Goal: Task Accomplishment & Management: Complete application form

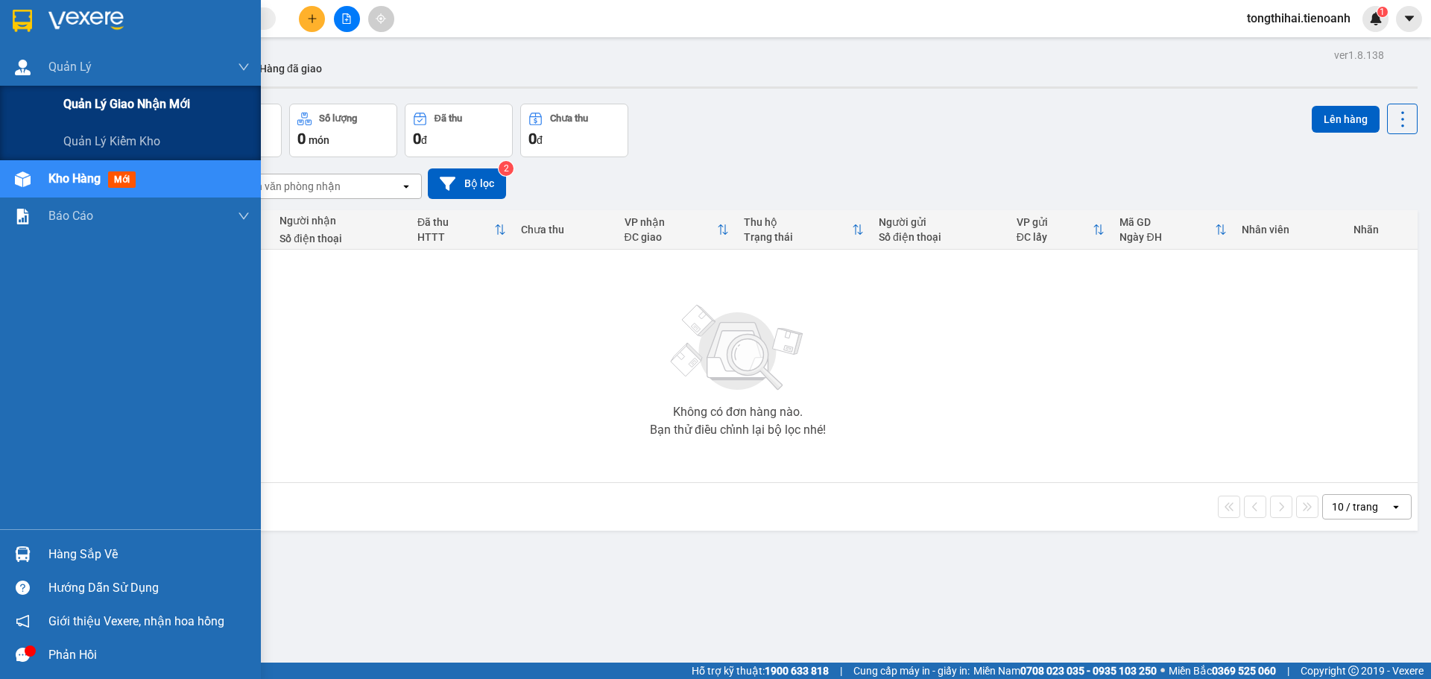
click at [117, 101] on span "Quản lý giao nhận mới" at bounding box center [126, 104] width 127 height 19
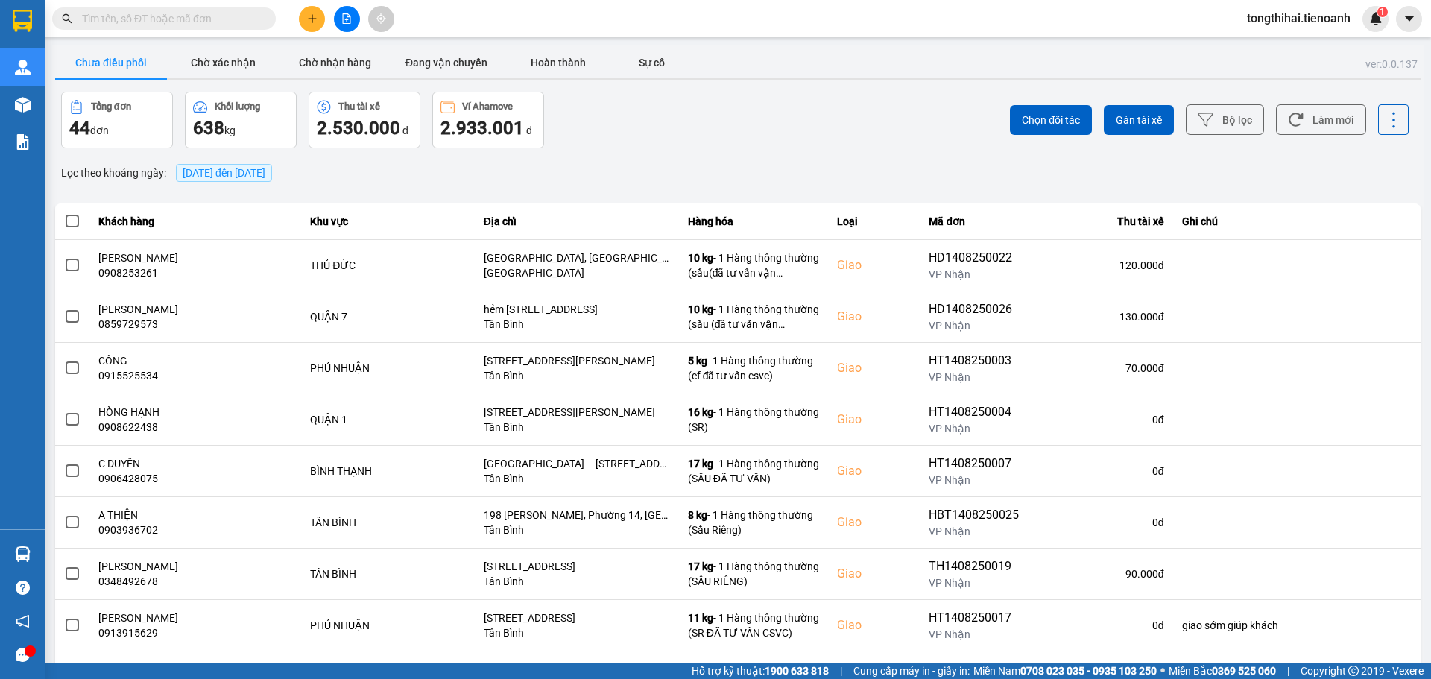
click at [218, 16] on input "text" at bounding box center [170, 18] width 176 height 16
paste input "HBT0608250212"
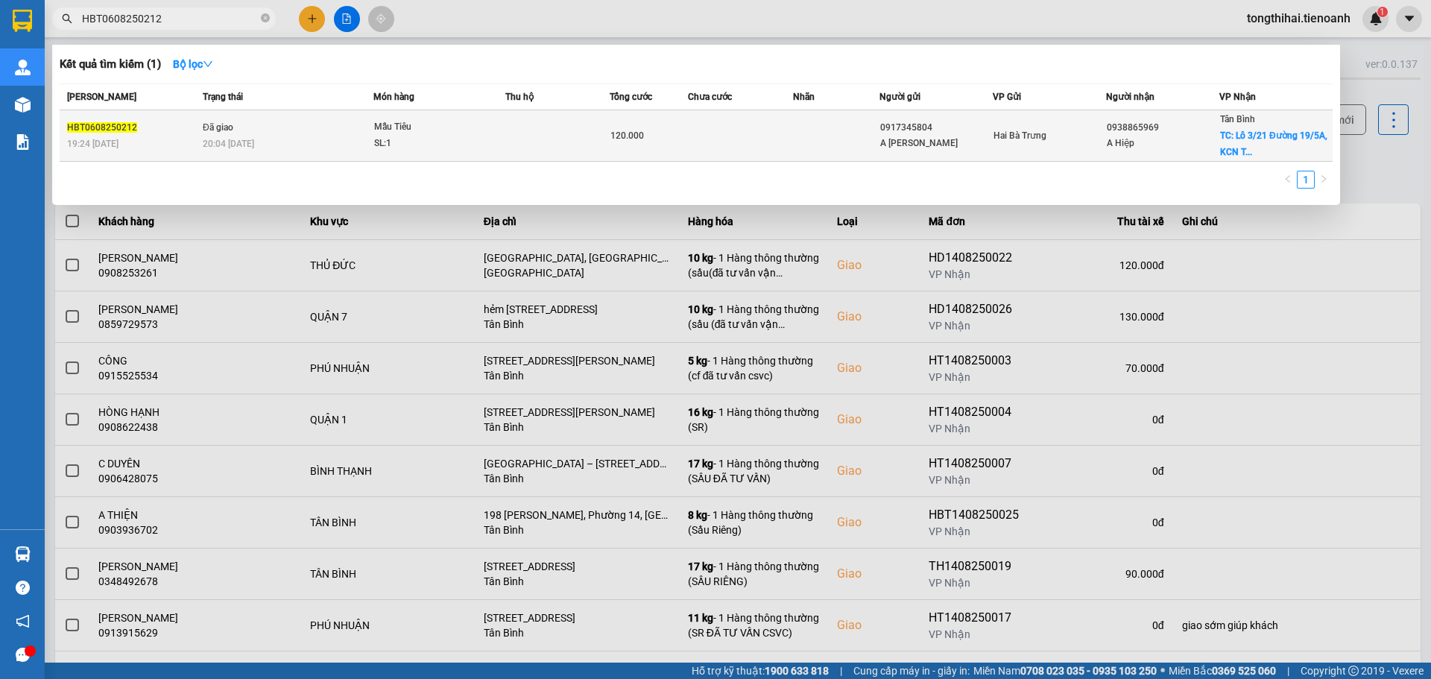
type input "HBT0608250212"
click at [320, 132] on td "Đã giao 20:04 [DATE]" at bounding box center [286, 135] width 174 height 51
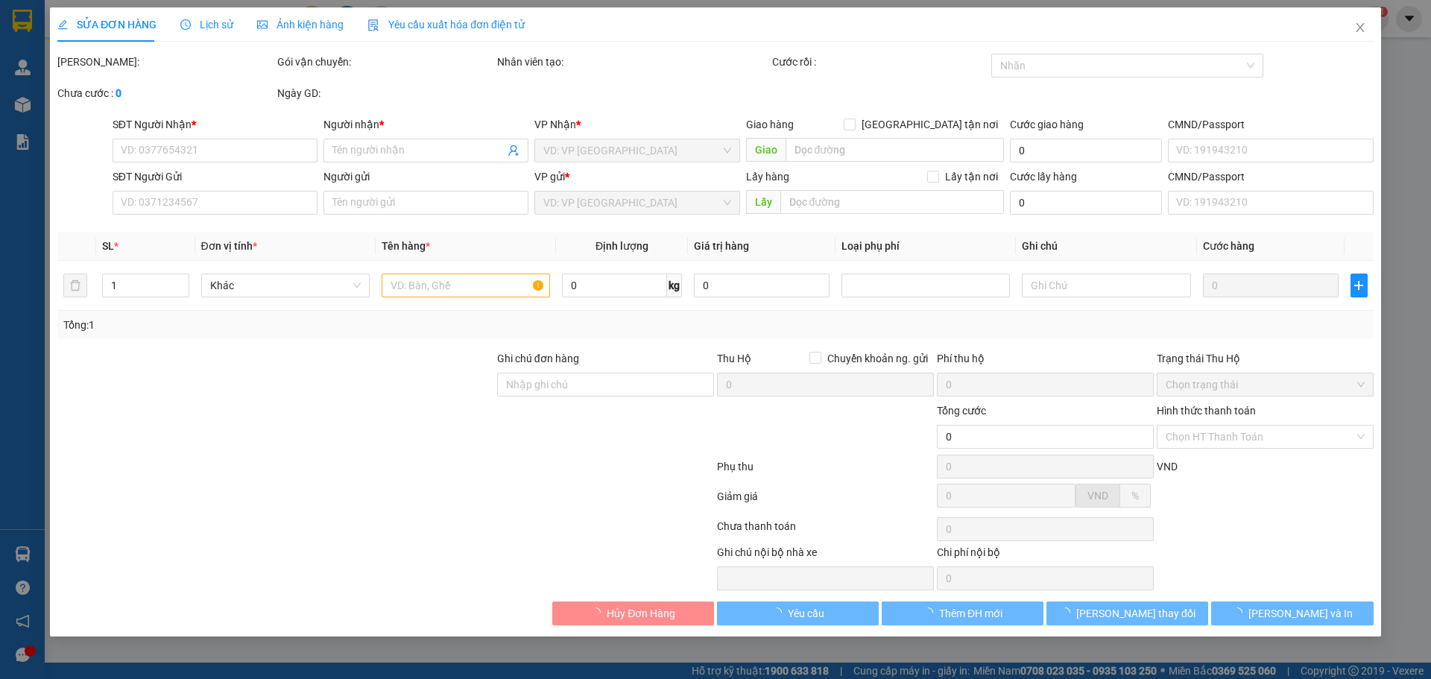
type input "0938865969"
type input "A Hiệp"
checkbox input "true"
type input "Lô 3/21 Đường 19/5A, [GEOGRAPHIC_DATA], P, [GEOGRAPHIC_DATA], [GEOGRAPHIC_DATA]…"
type input "50.000"
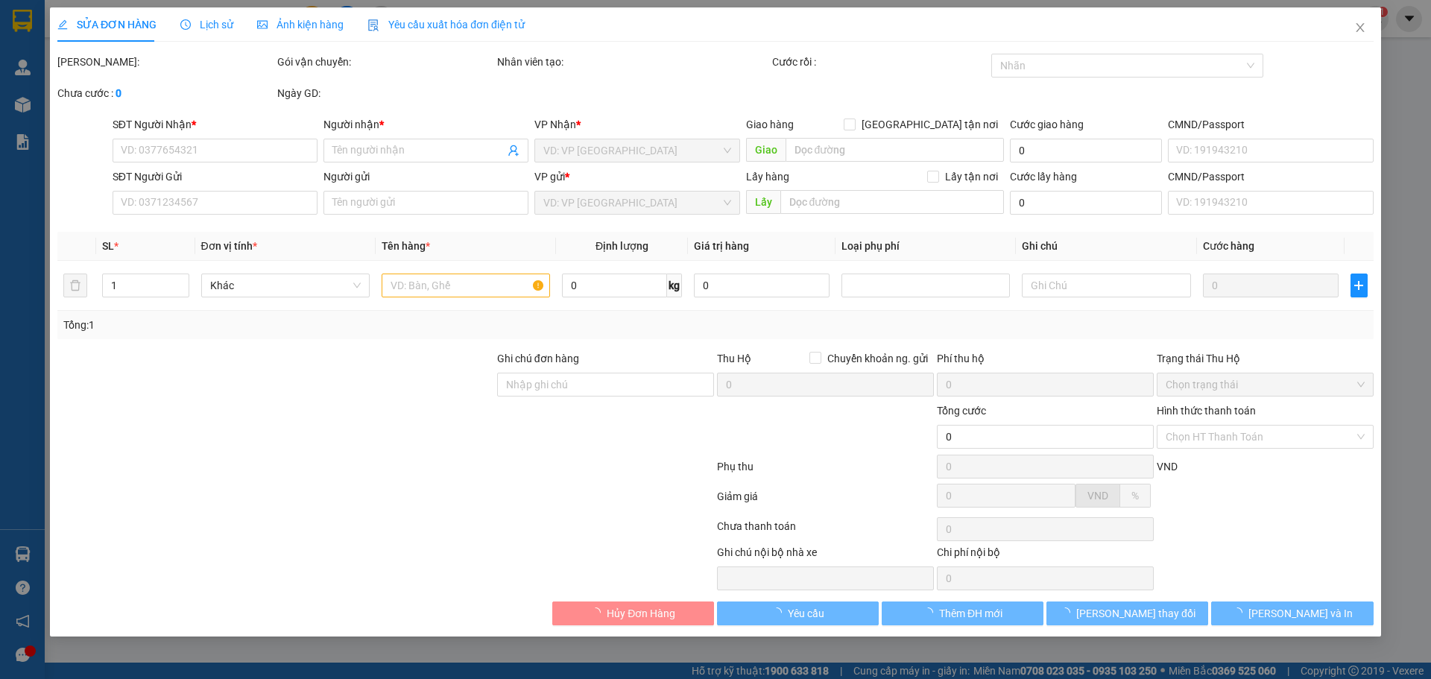
type input "250605504"
type input "0917345804"
type input "A [PERSON_NAME]"
type input "240624709"
type input "K3H1UNRK8K7Z"
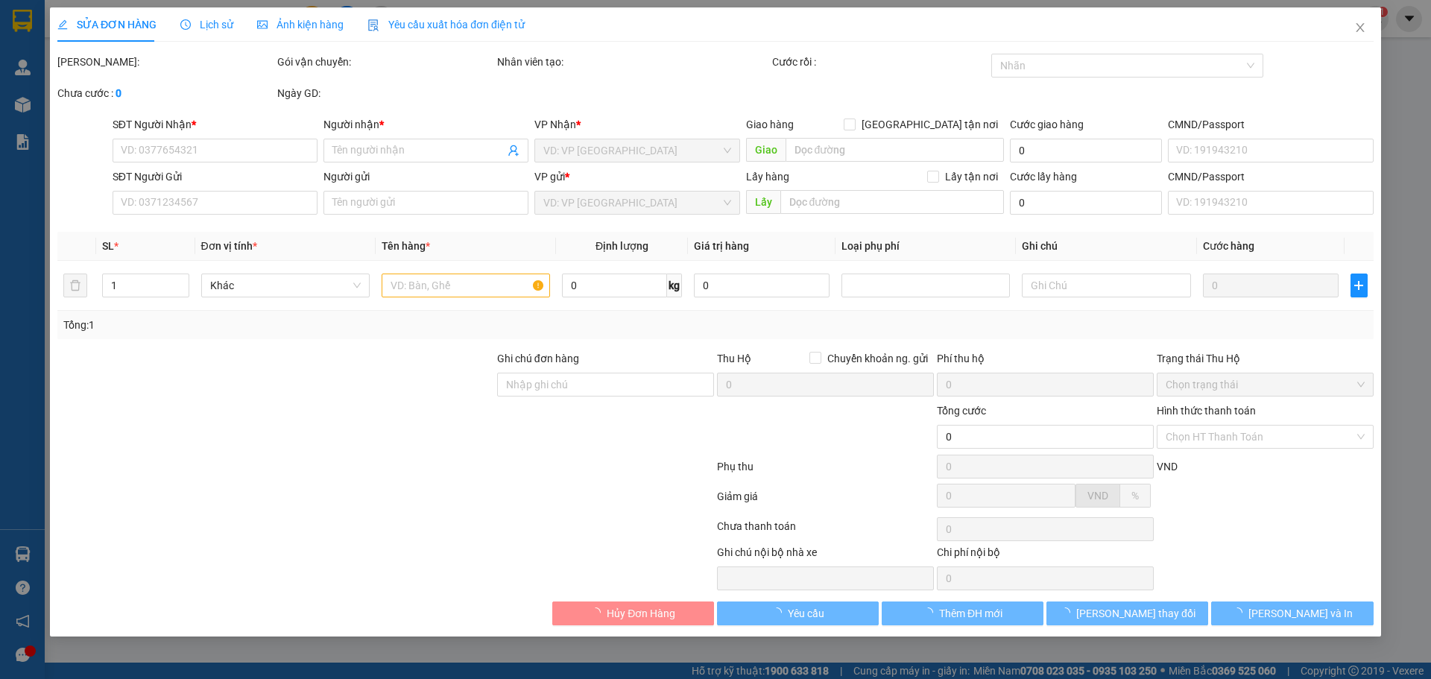
type input "120.000"
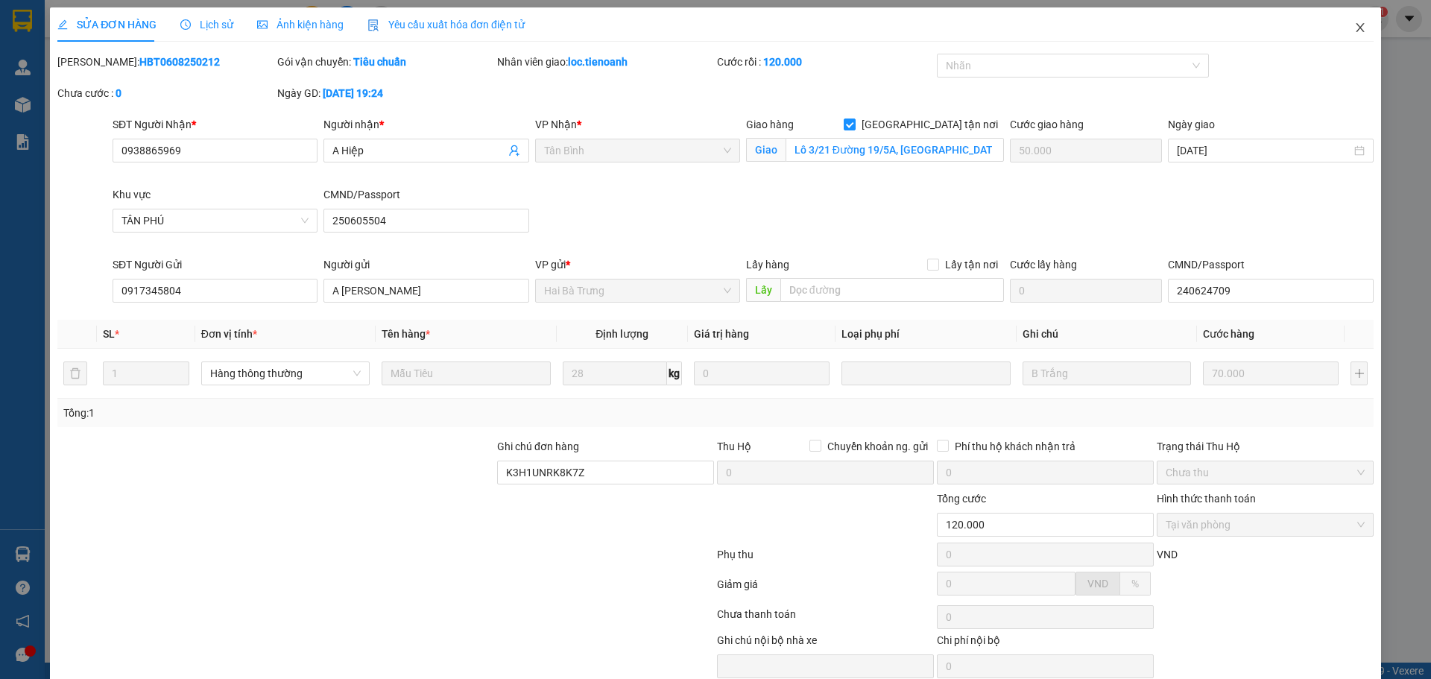
click at [1355, 25] on icon "close" at bounding box center [1361, 28] width 12 height 12
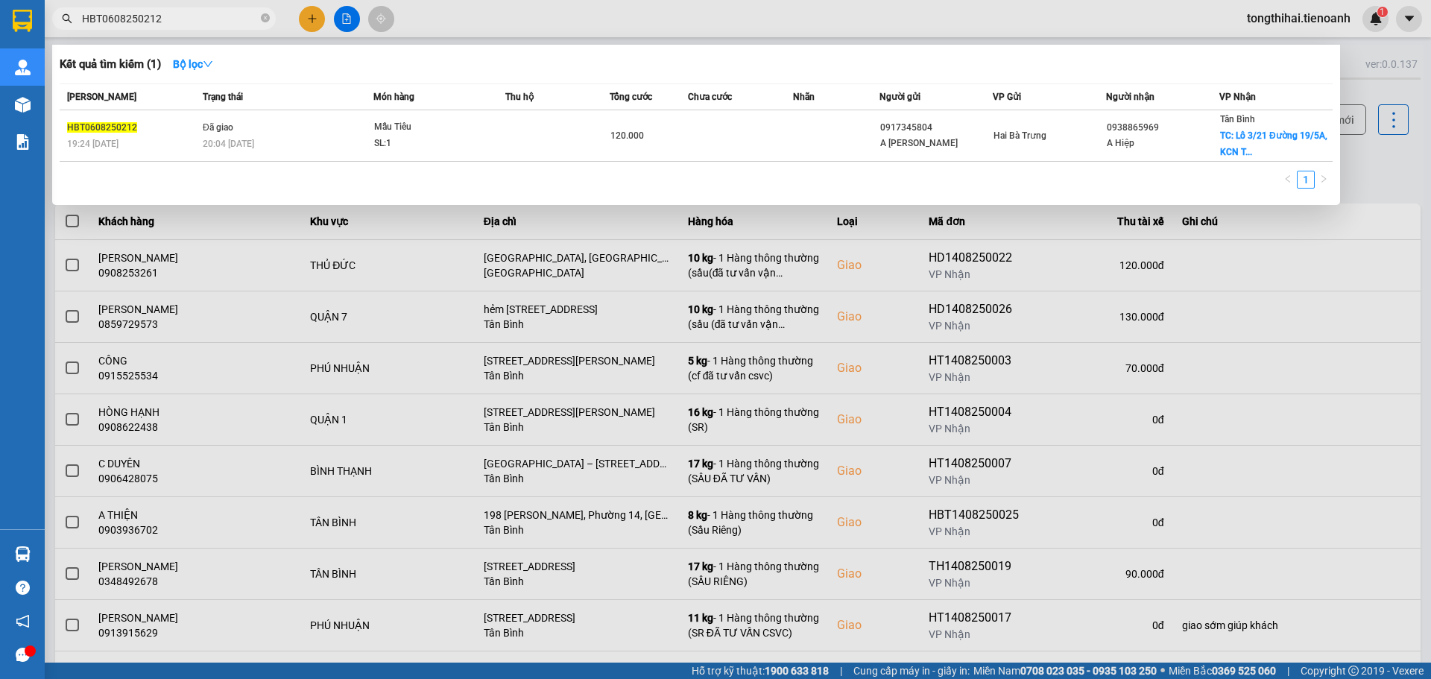
click at [168, 12] on input "HBT0608250212" at bounding box center [170, 18] width 176 height 16
paste input "HBT2107250146"
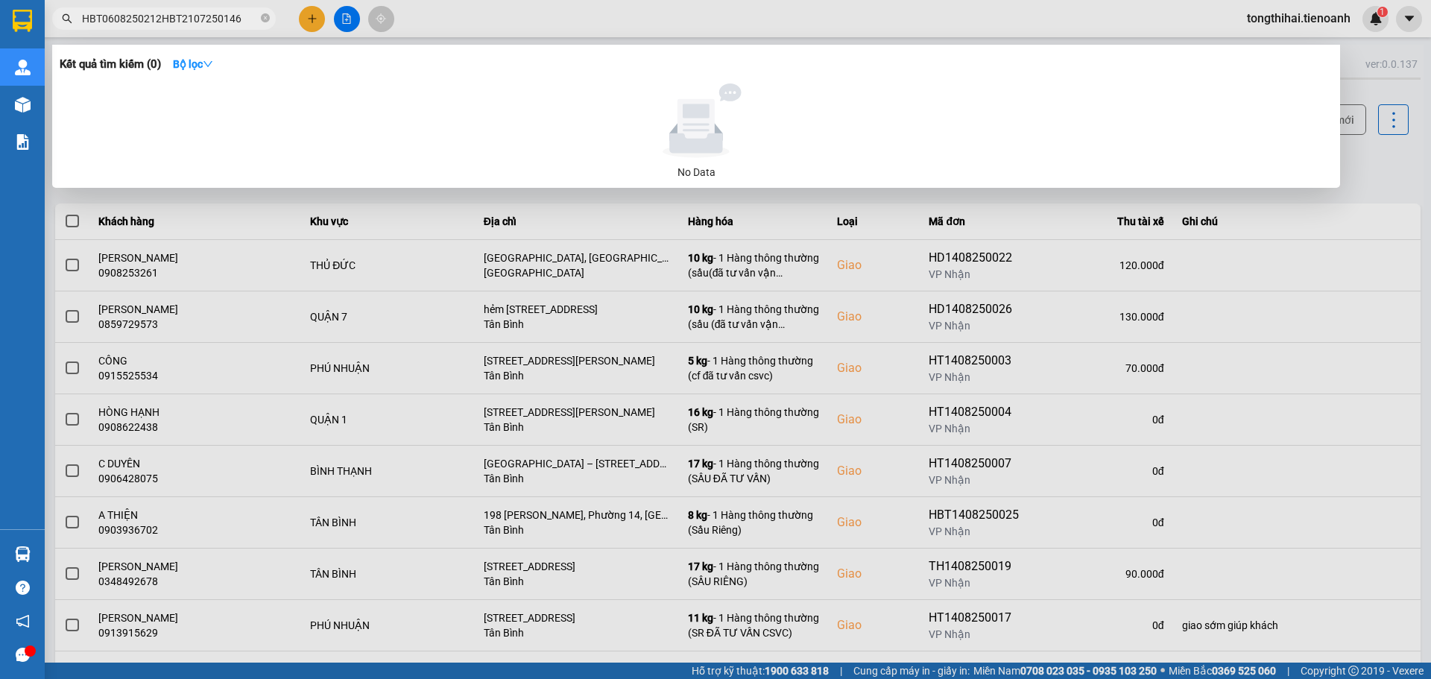
drag, startPoint x: 232, startPoint y: 16, endPoint x: 64, endPoint y: 28, distance: 168.2
click at [64, 28] on span "HBT0608250212HBT2107250146" at bounding box center [164, 18] width 224 height 22
paste input "text"
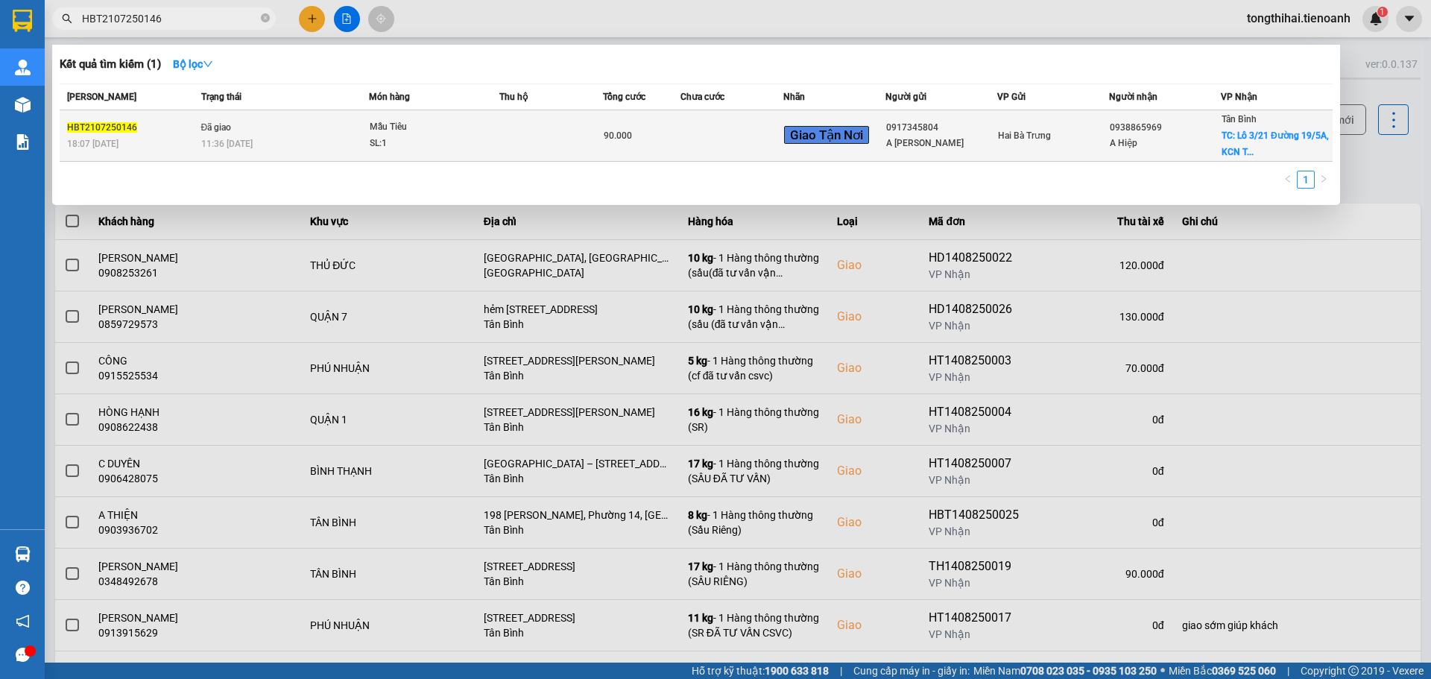
type input "HBT2107250146"
click at [271, 138] on div "11:36 [DATE]" at bounding box center [285, 144] width 168 height 16
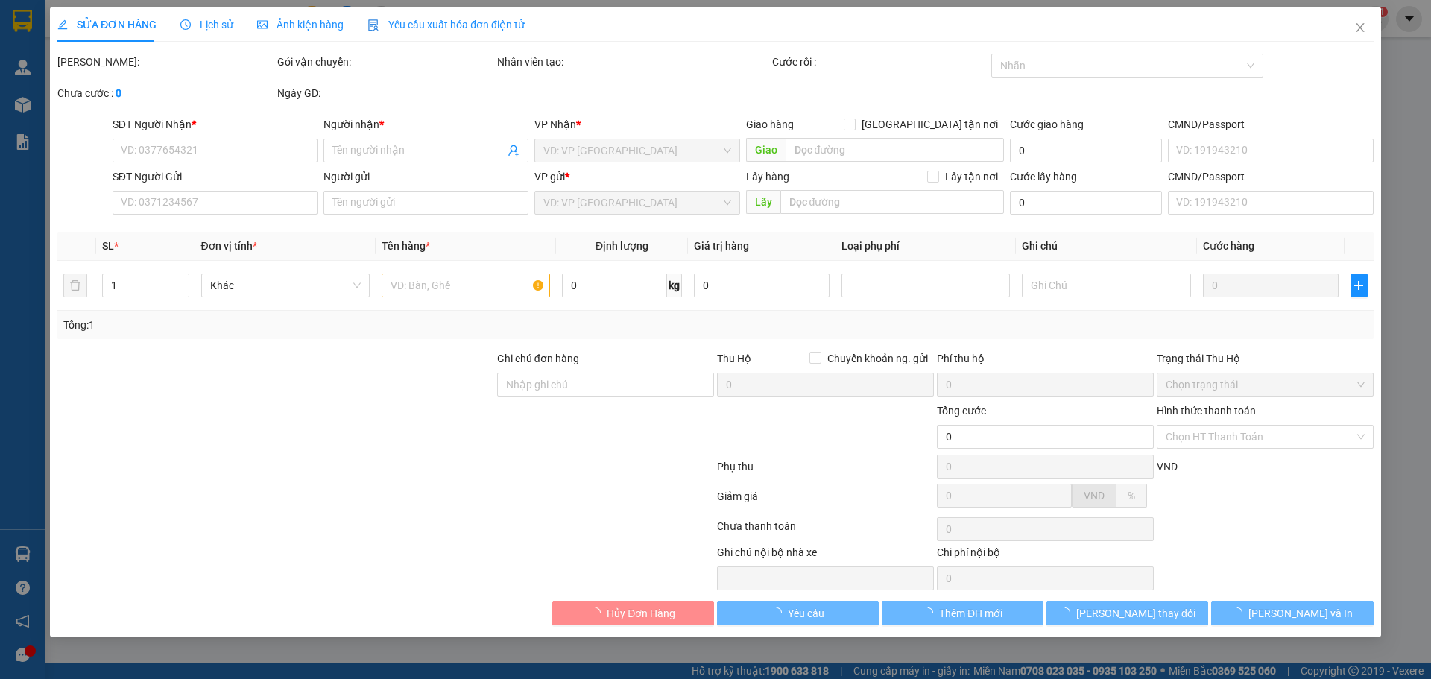
type input "0938865969"
type input "A Hiệp"
checkbox input "true"
type input "Lô 3/21 Đường 19/5A, [GEOGRAPHIC_DATA], P, [GEOGRAPHIC_DATA], [GEOGRAPHIC_DATA]…"
type input "50.000"
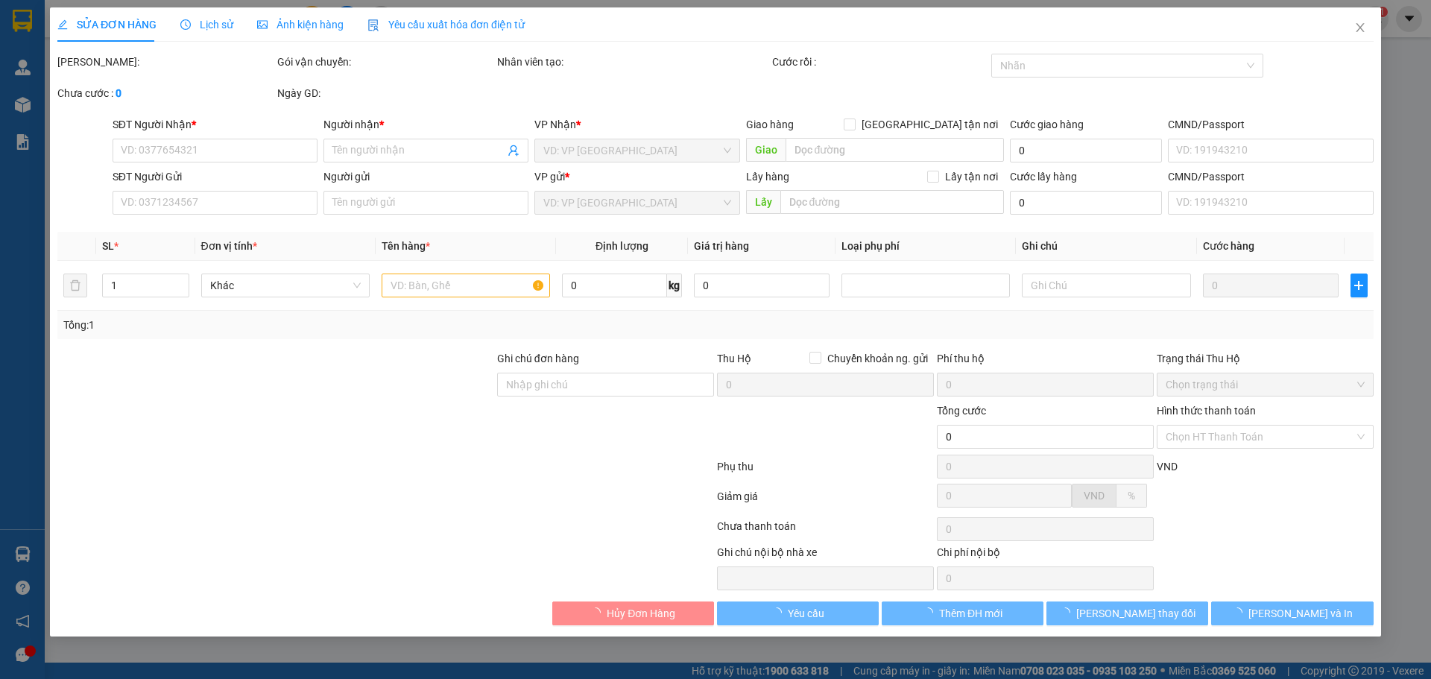
type input "250605504"
type input "0917345804"
type input "A [PERSON_NAME]"
type input "240624709"
type input "LJHXU3WAMMEM"
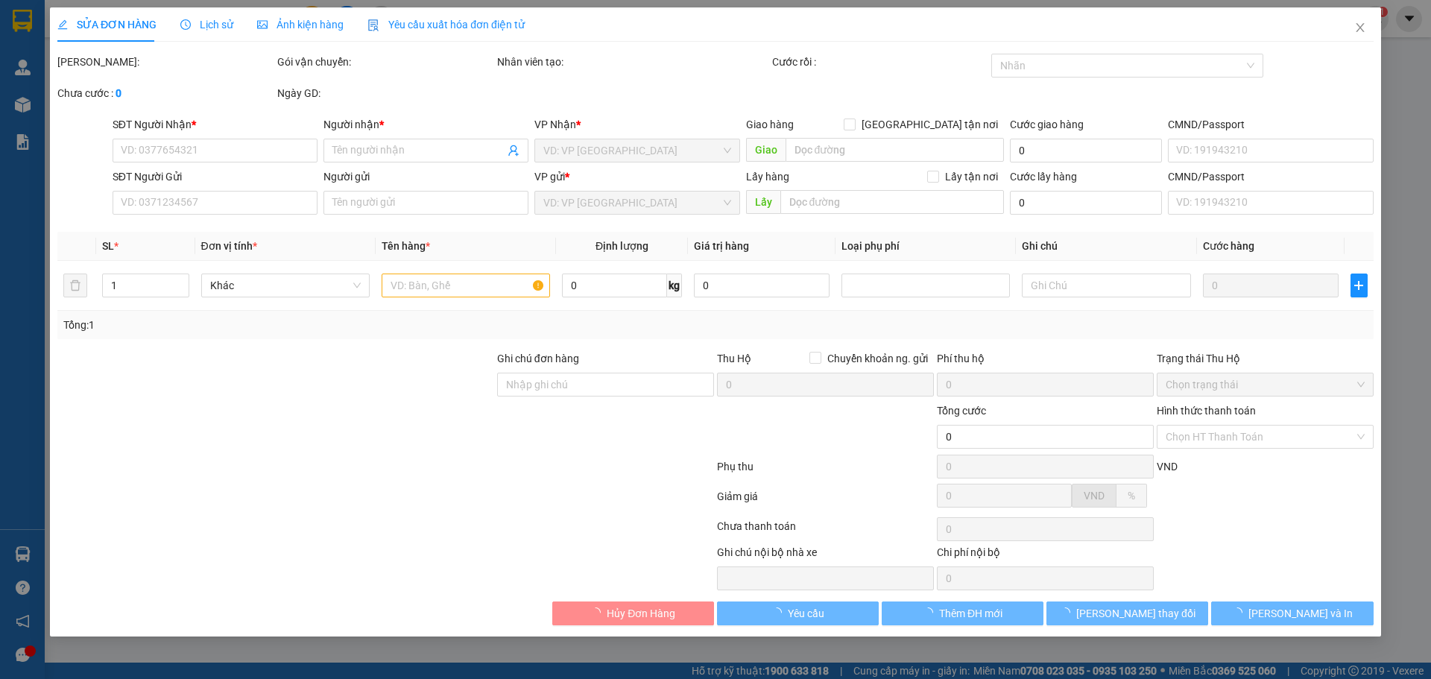
type input "90.000"
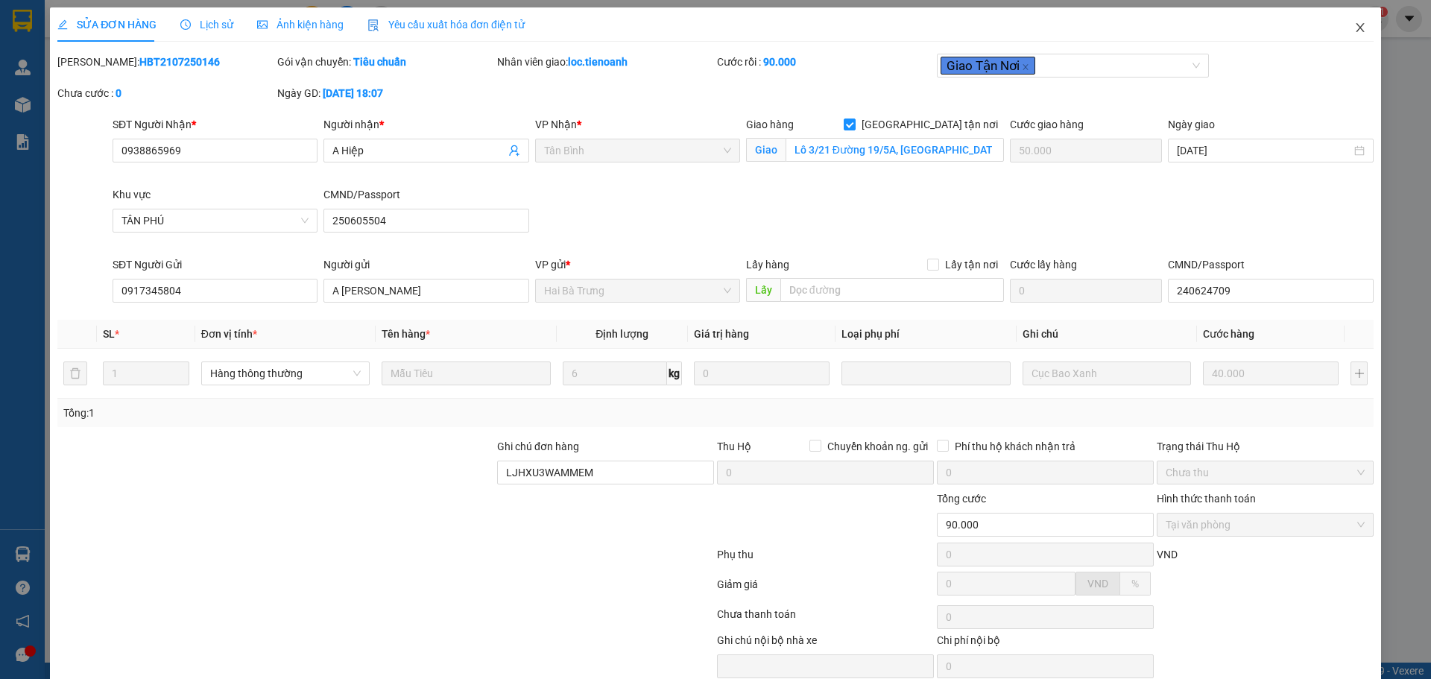
click at [1355, 30] on icon "close" at bounding box center [1361, 28] width 12 height 12
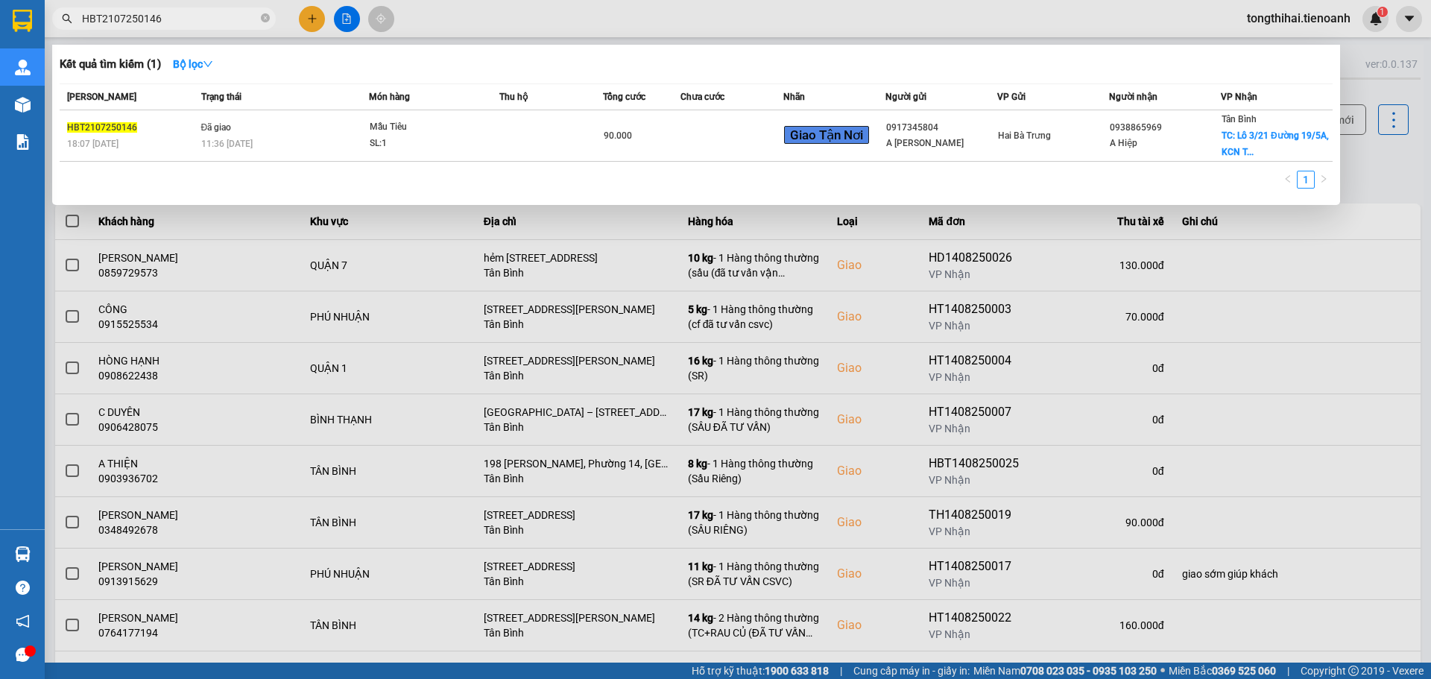
drag, startPoint x: 164, startPoint y: 16, endPoint x: 60, endPoint y: 19, distance: 104.4
click at [60, 19] on span "HBT2107250146" at bounding box center [164, 18] width 224 height 22
paste input "0608250212"
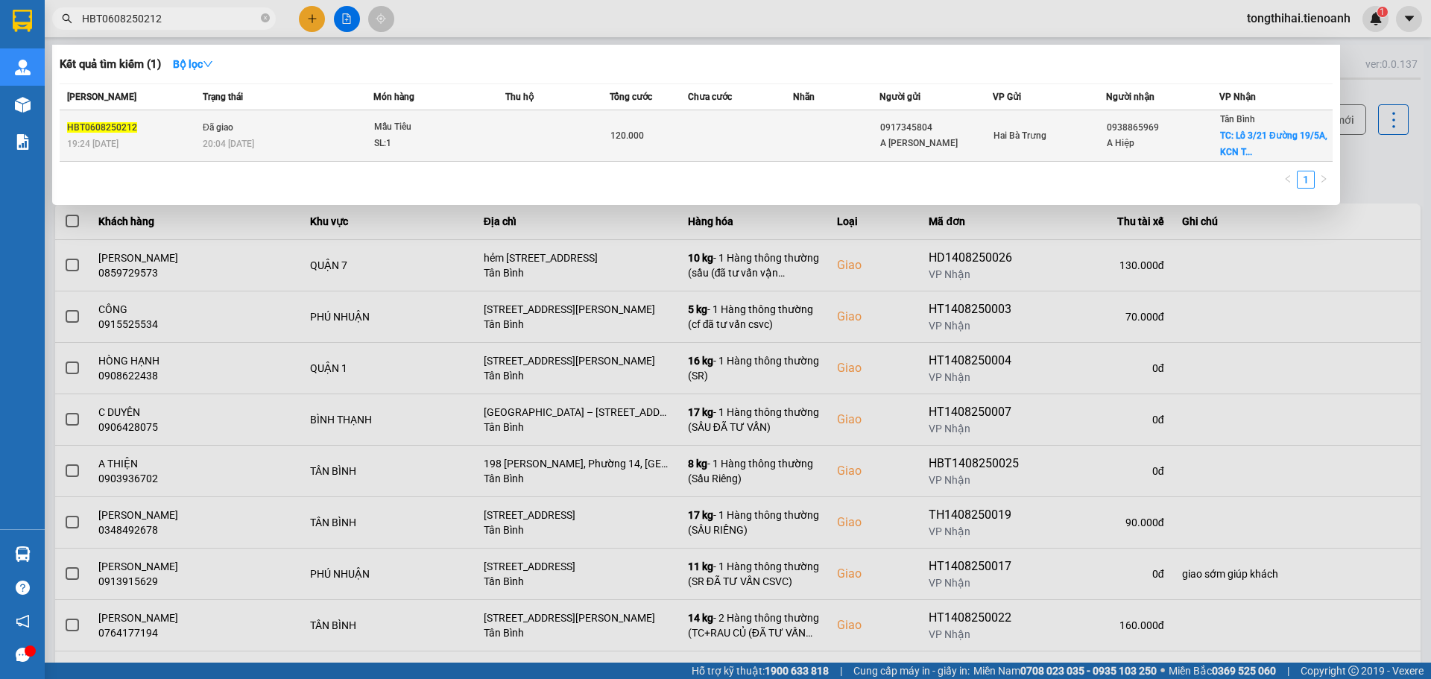
type input "HBT0608250212"
click at [283, 133] on td "Đã giao 20:04 [DATE]" at bounding box center [286, 135] width 174 height 51
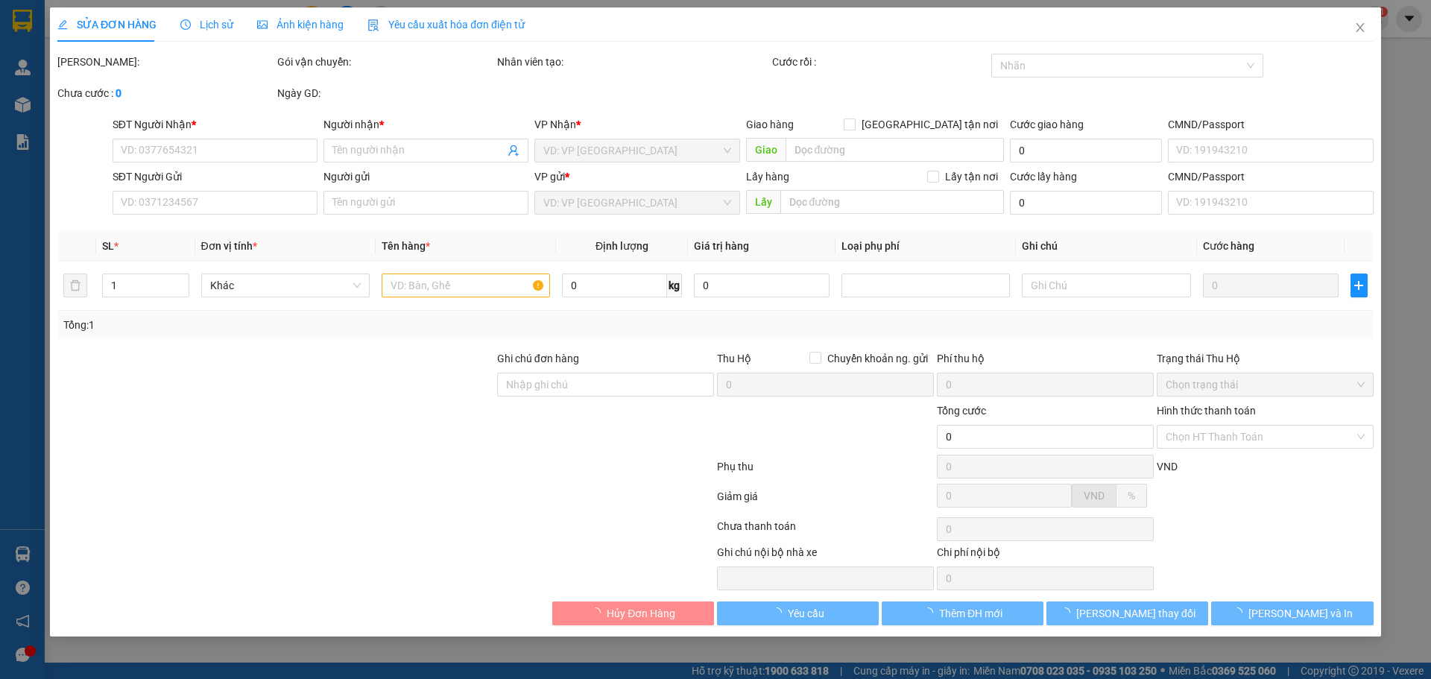
type input "0938865969"
type input "A Hiệp"
checkbox input "true"
type input "Lô 3/21 Đường 19/5A, [GEOGRAPHIC_DATA], P, [GEOGRAPHIC_DATA], [GEOGRAPHIC_DATA]…"
type input "50.000"
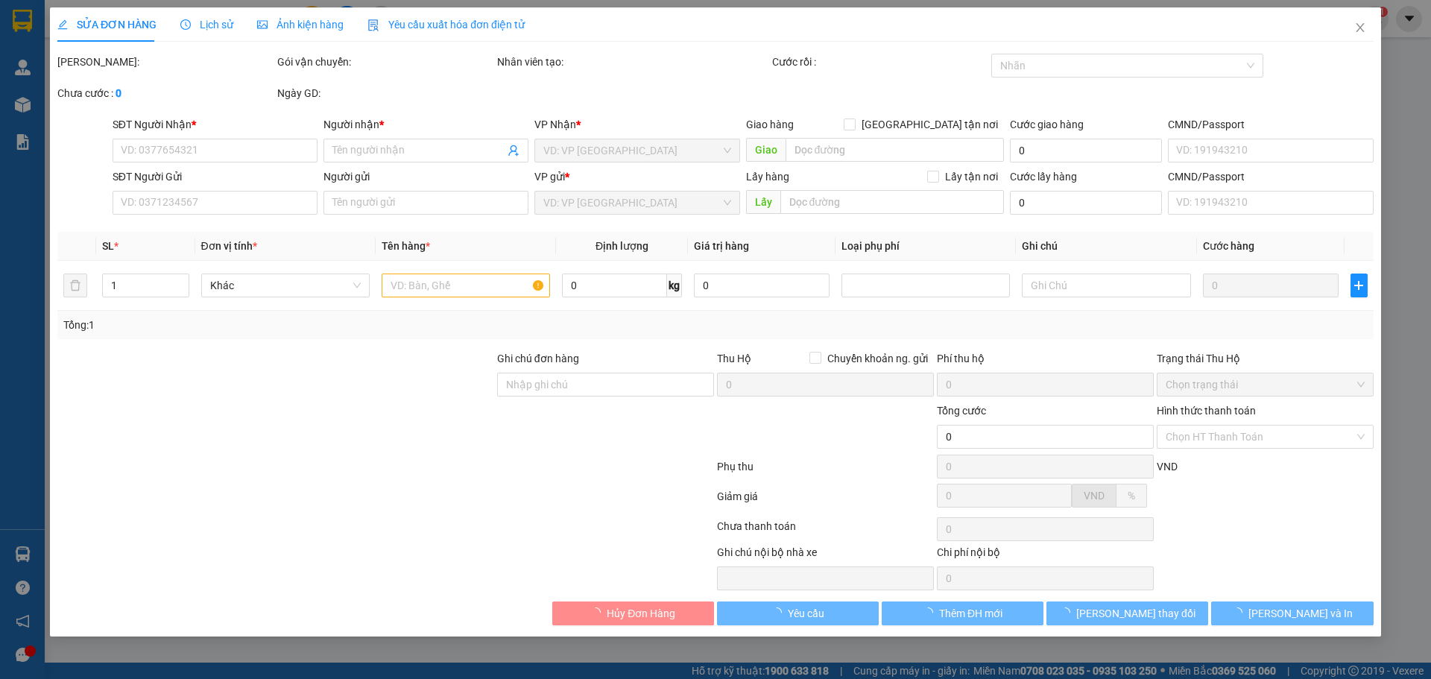
type input "250605504"
type input "0917345804"
type input "A [PERSON_NAME]"
type input "240624709"
type input "K3H1UNRK8K7Z"
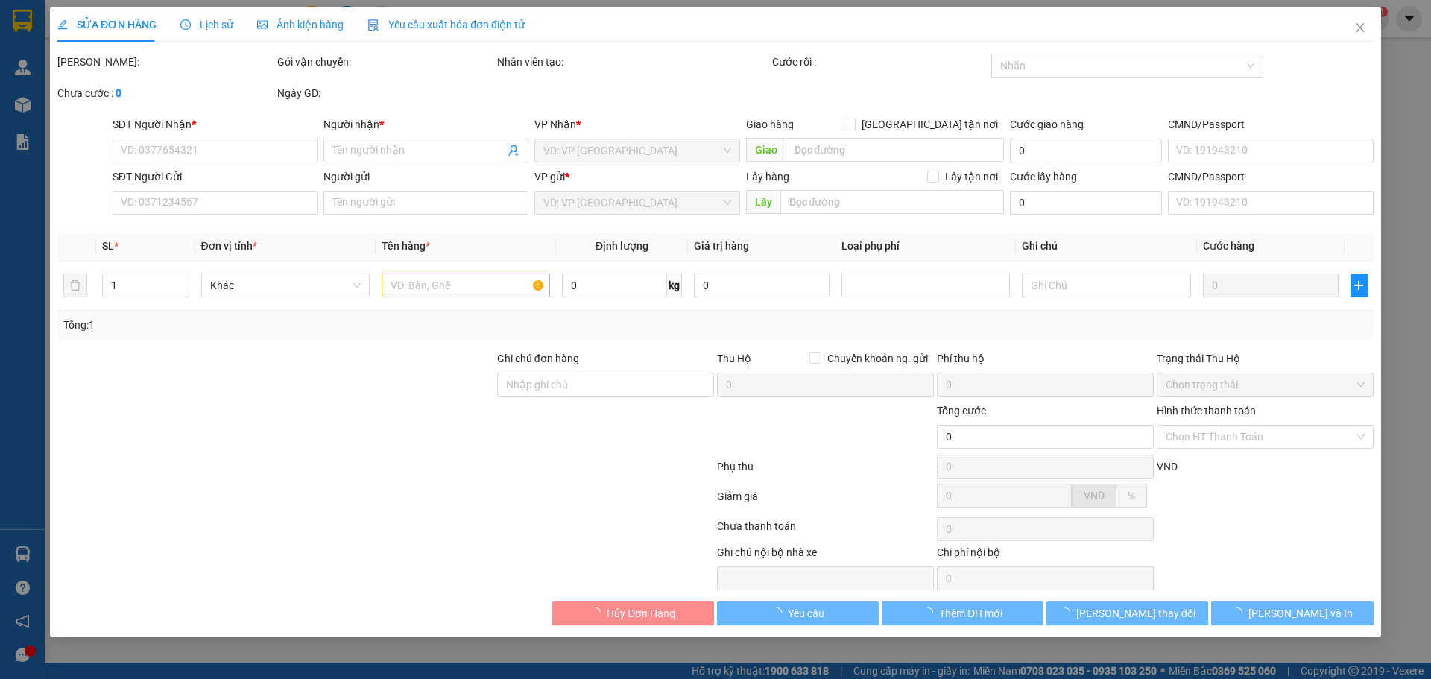
type input "120.000"
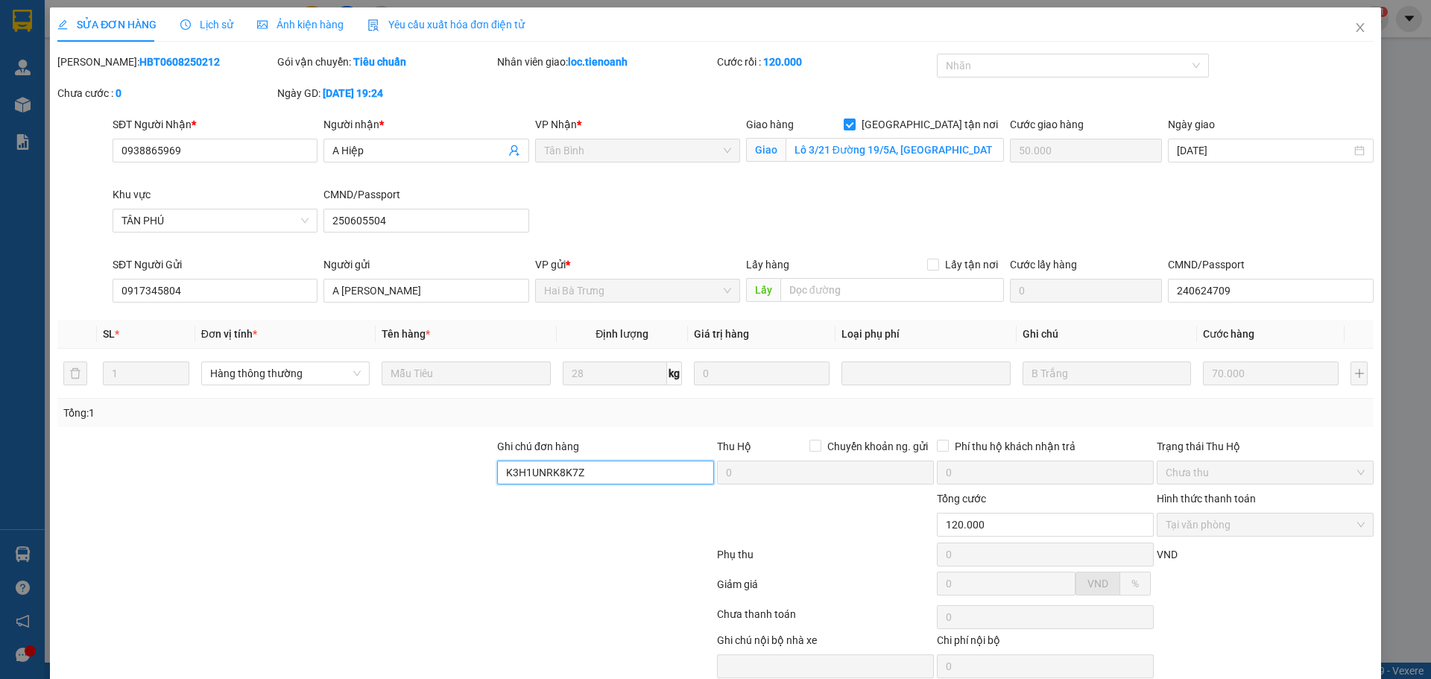
drag, startPoint x: 599, startPoint y: 475, endPoint x: 470, endPoint y: 482, distance: 128.4
click at [470, 482] on div "Ghi chú đơn hàng K3H1UNRK8K7Z Thu Hộ Chuyển khoản ng. gửi 0 Phí thu hộ khách nh…" at bounding box center [716, 464] width 1320 height 52
click at [1355, 28] on icon "close" at bounding box center [1361, 28] width 12 height 12
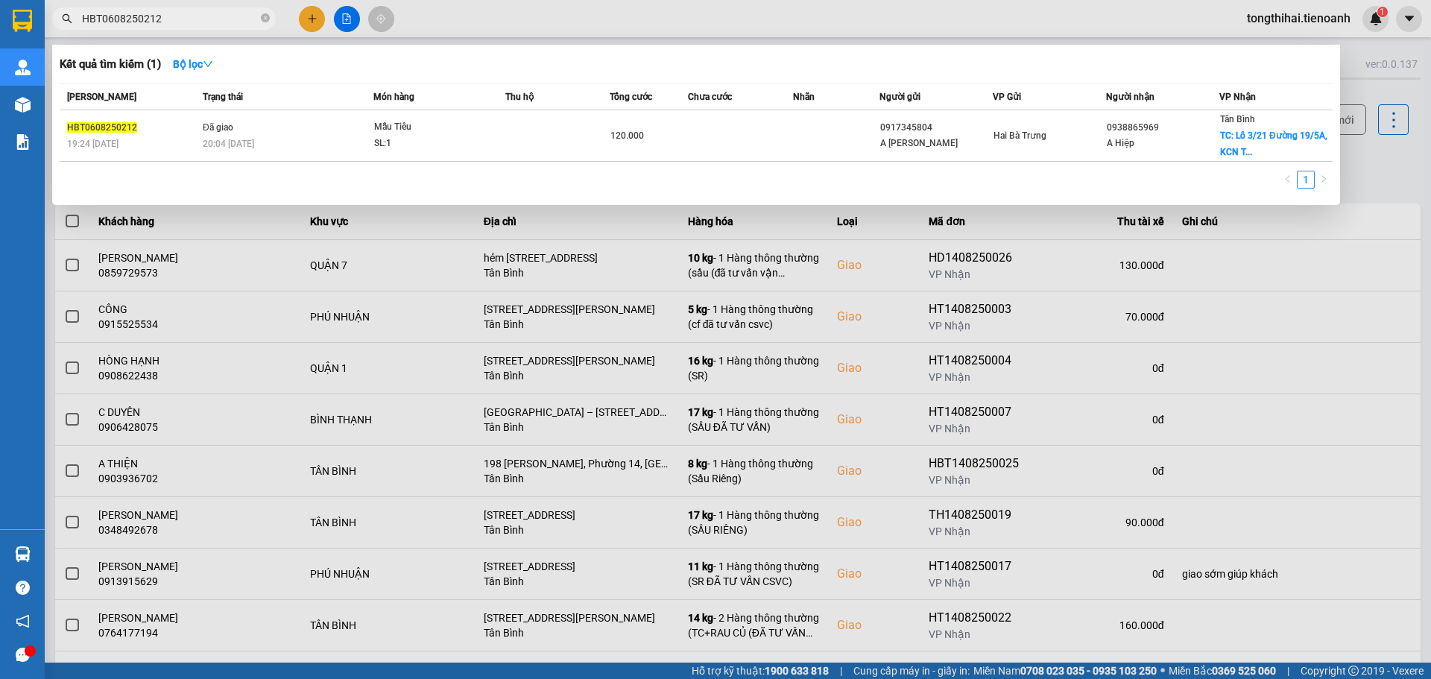
click at [177, 13] on input "HBT0608250212" at bounding box center [170, 18] width 176 height 16
